Goal: Entertainment & Leisure: Browse casually

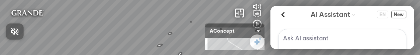
scroll to position [48, 0]
